Goal: Browse casually: Explore the website without a specific task or goal

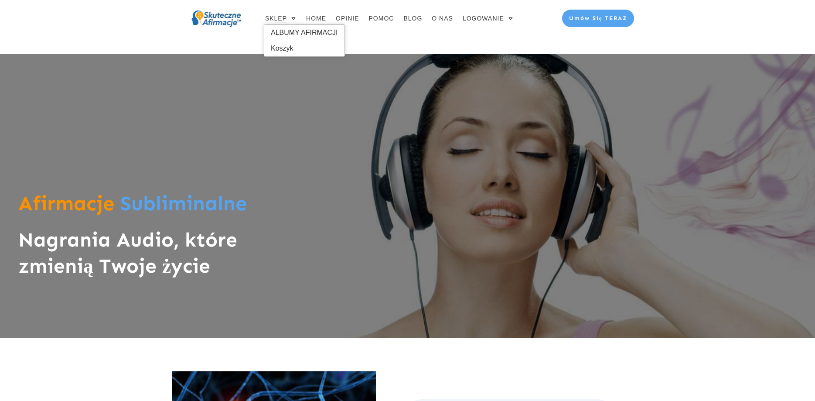
click at [279, 20] on span "SKLEP" at bounding box center [276, 18] width 22 height 12
click at [283, 35] on span "ALBUMY AFIRMACJI" at bounding box center [304, 33] width 67 height 14
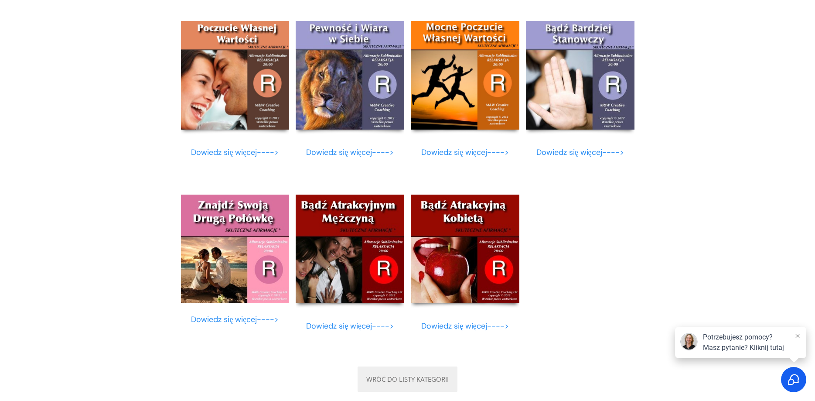
scroll to position [3347, 0]
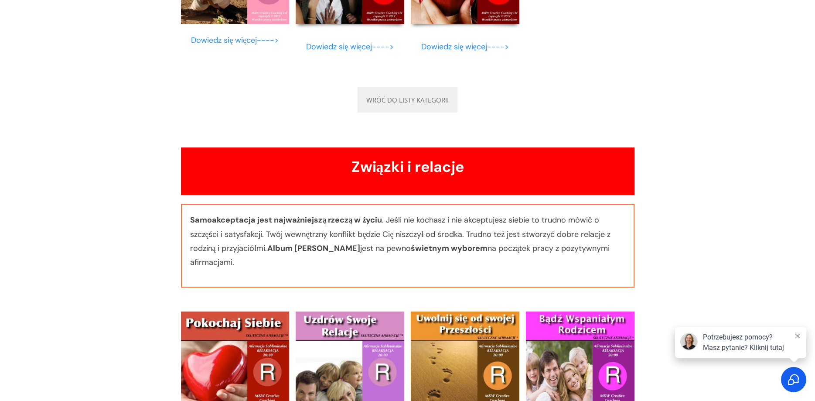
click at [254, 346] on img at bounding box center [235, 365] width 109 height 109
click at [238, 360] on img at bounding box center [235, 365] width 109 height 109
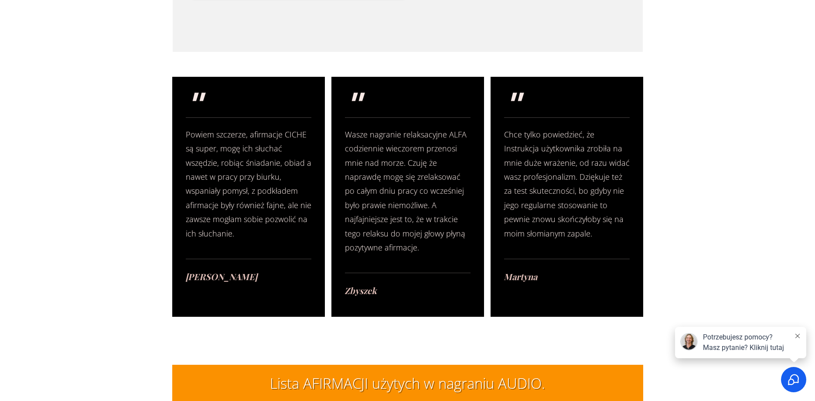
scroll to position [1952, 0]
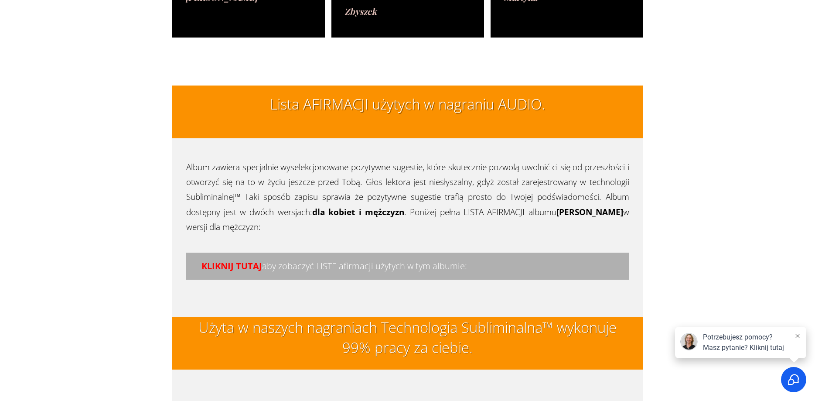
click at [382, 260] on h4 "KLIKNIJ TUTAJ aby zobaczyć LISTE afirmacji użytych w tym albumie:" at bounding box center [408, 266] width 428 height 12
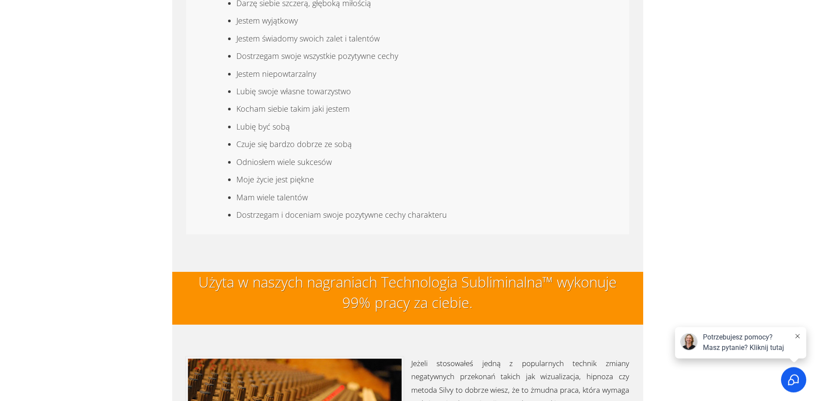
scroll to position [2466, 0]
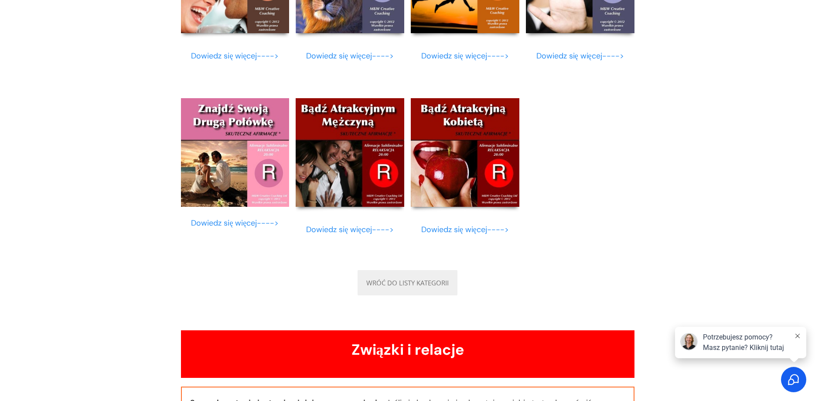
scroll to position [3068, 0]
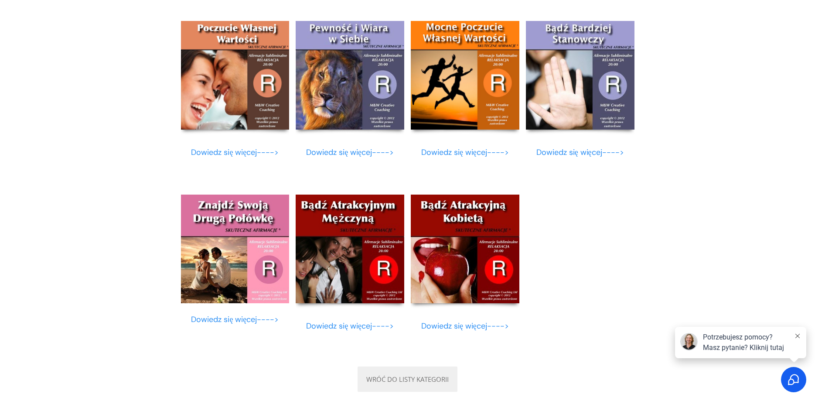
click at [243, 238] on img at bounding box center [235, 248] width 109 height 109
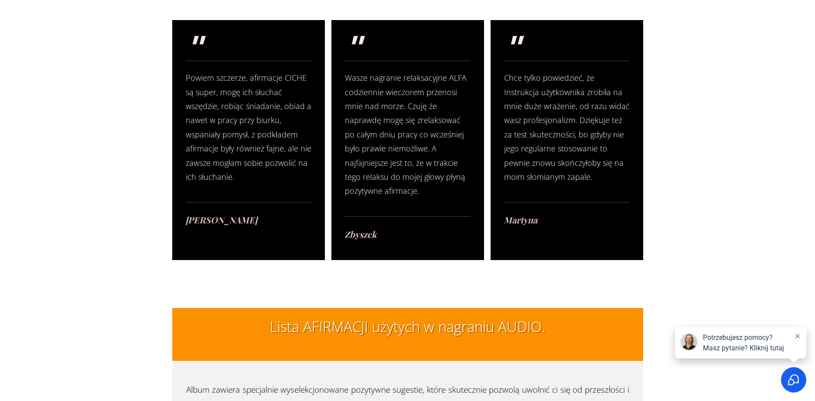
scroll to position [1952, 0]
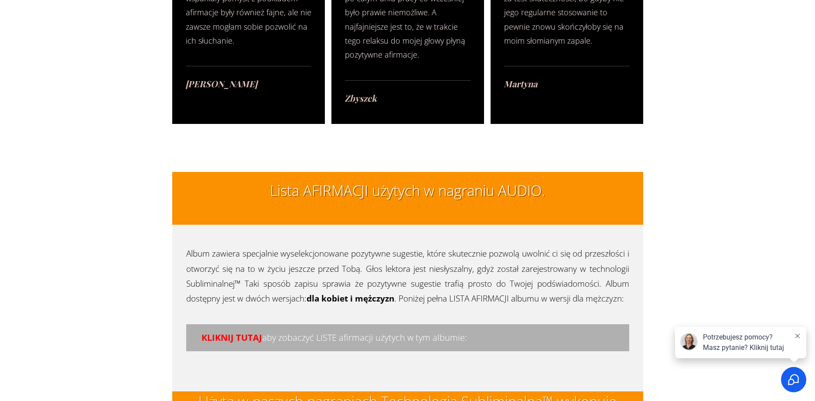
click at [224, 331] on span "KLIKNIJ TUTAJ" at bounding box center [231, 337] width 61 height 12
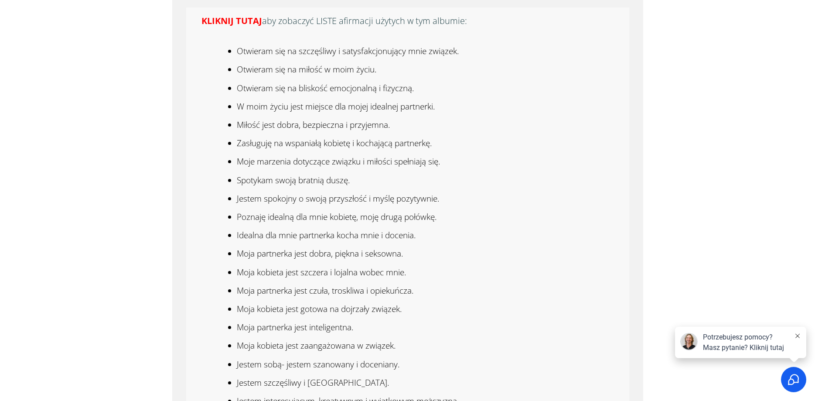
scroll to position [2548, 0]
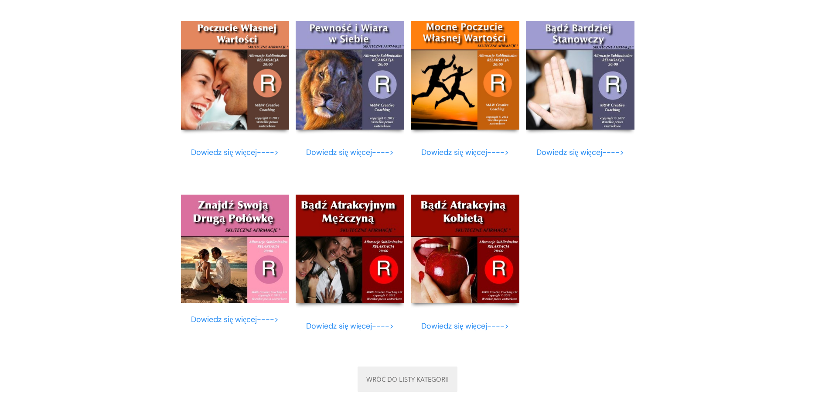
scroll to position [3068, 0]
